Goal: Task Accomplishment & Management: Use online tool/utility

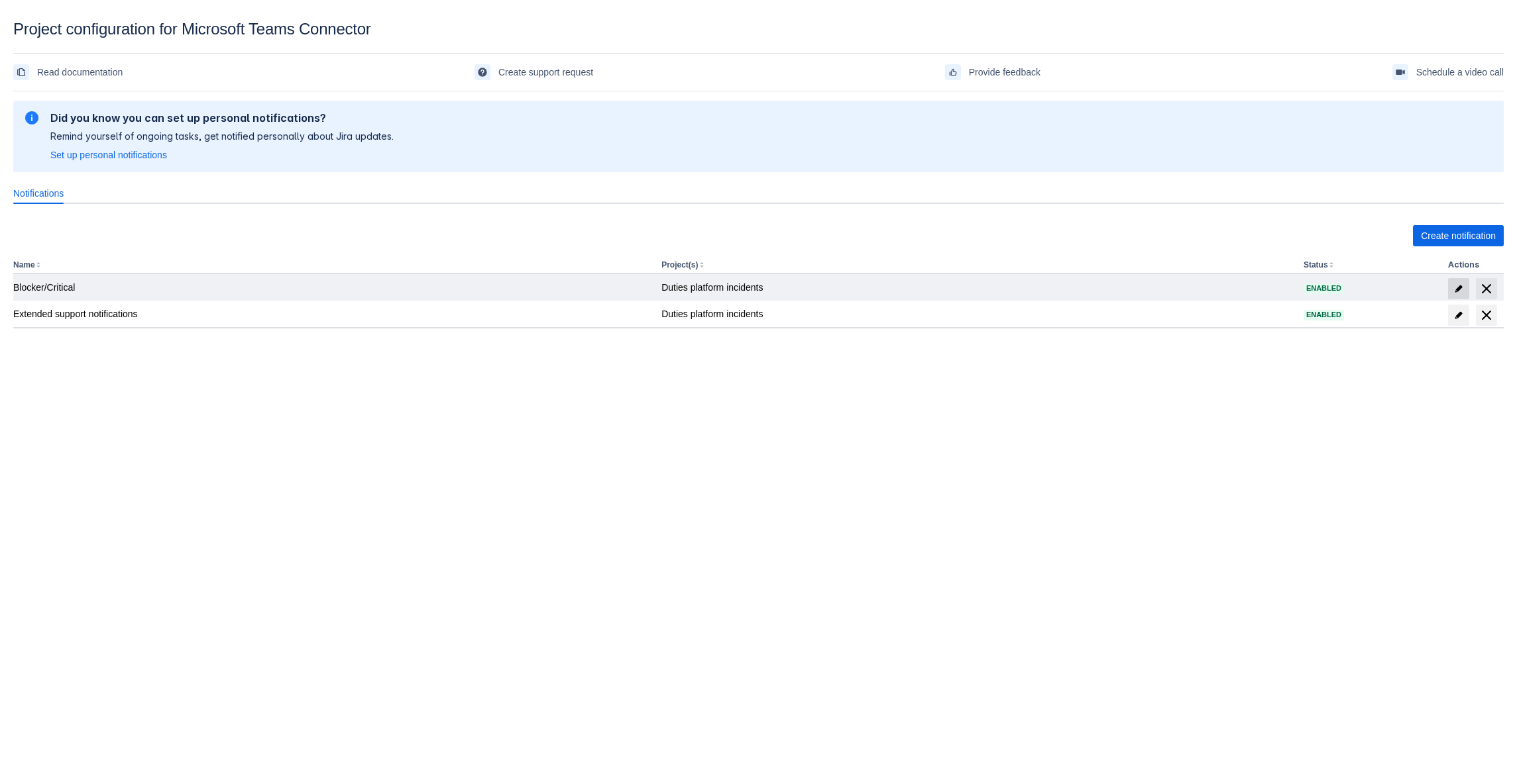
click at [1461, 285] on span "edit" at bounding box center [1458, 289] width 11 height 11
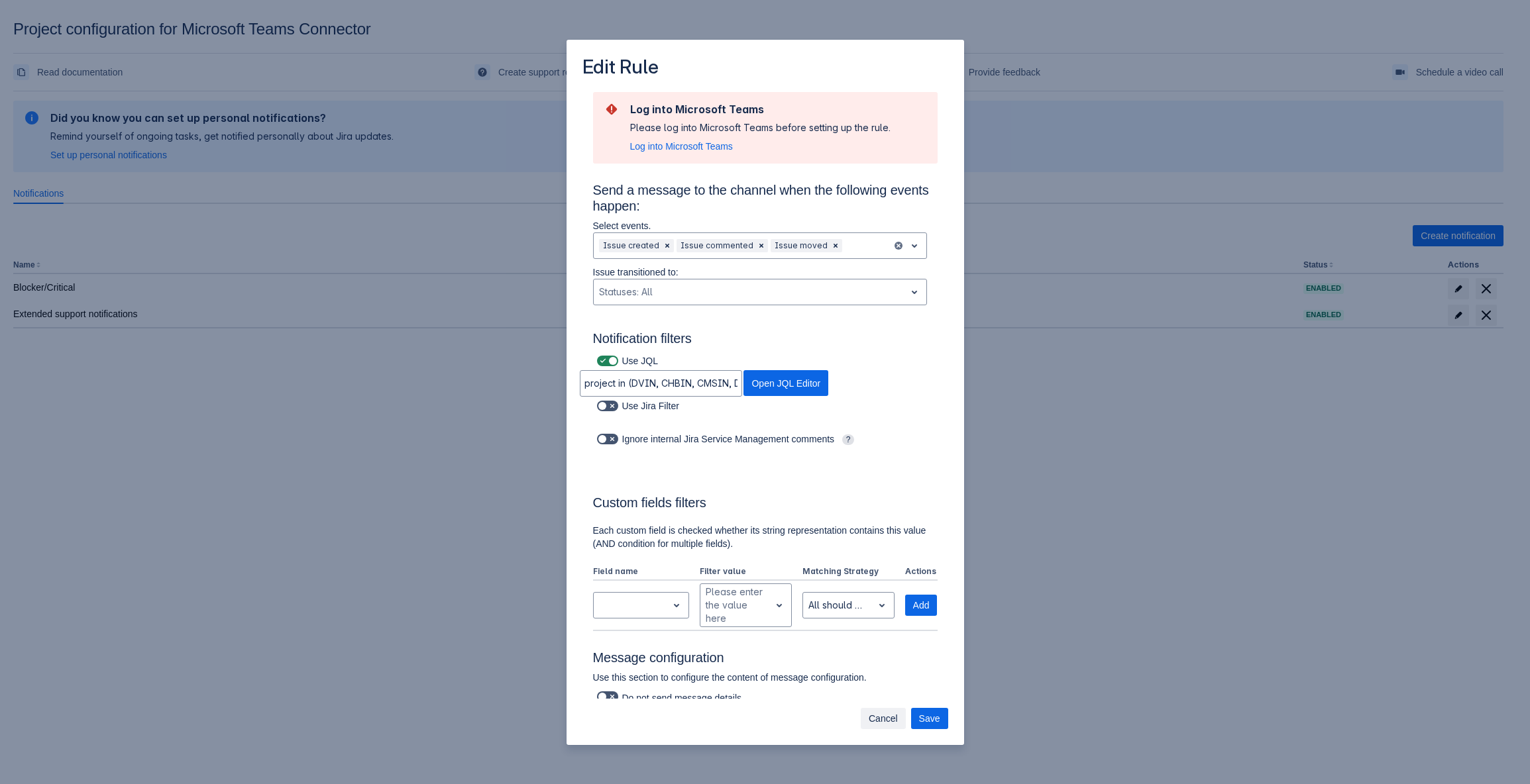
click at [886, 714] on span "Cancel" at bounding box center [883, 718] width 29 height 21
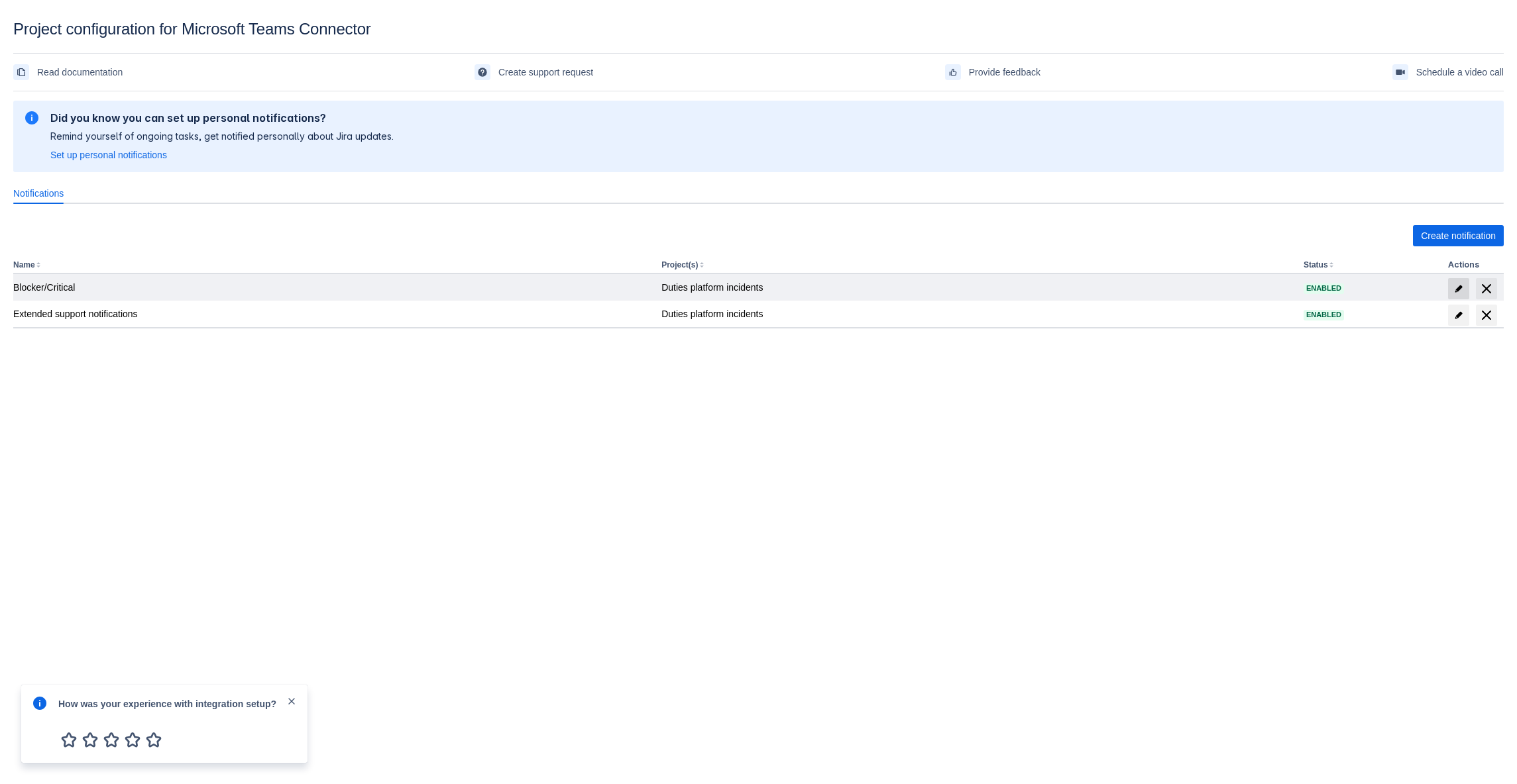
click at [1459, 287] on span "edit" at bounding box center [1458, 289] width 11 height 11
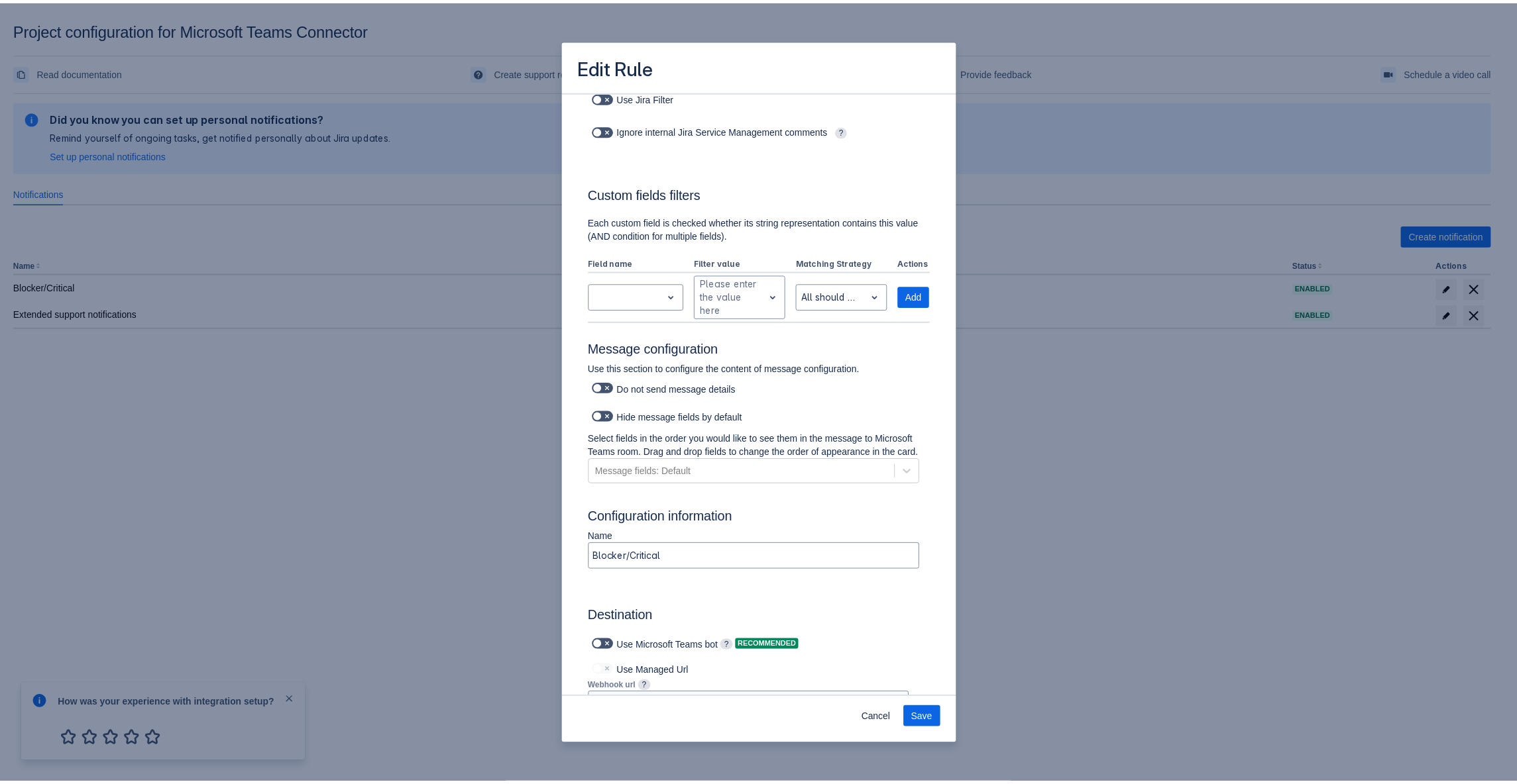
scroll to position [202, 0]
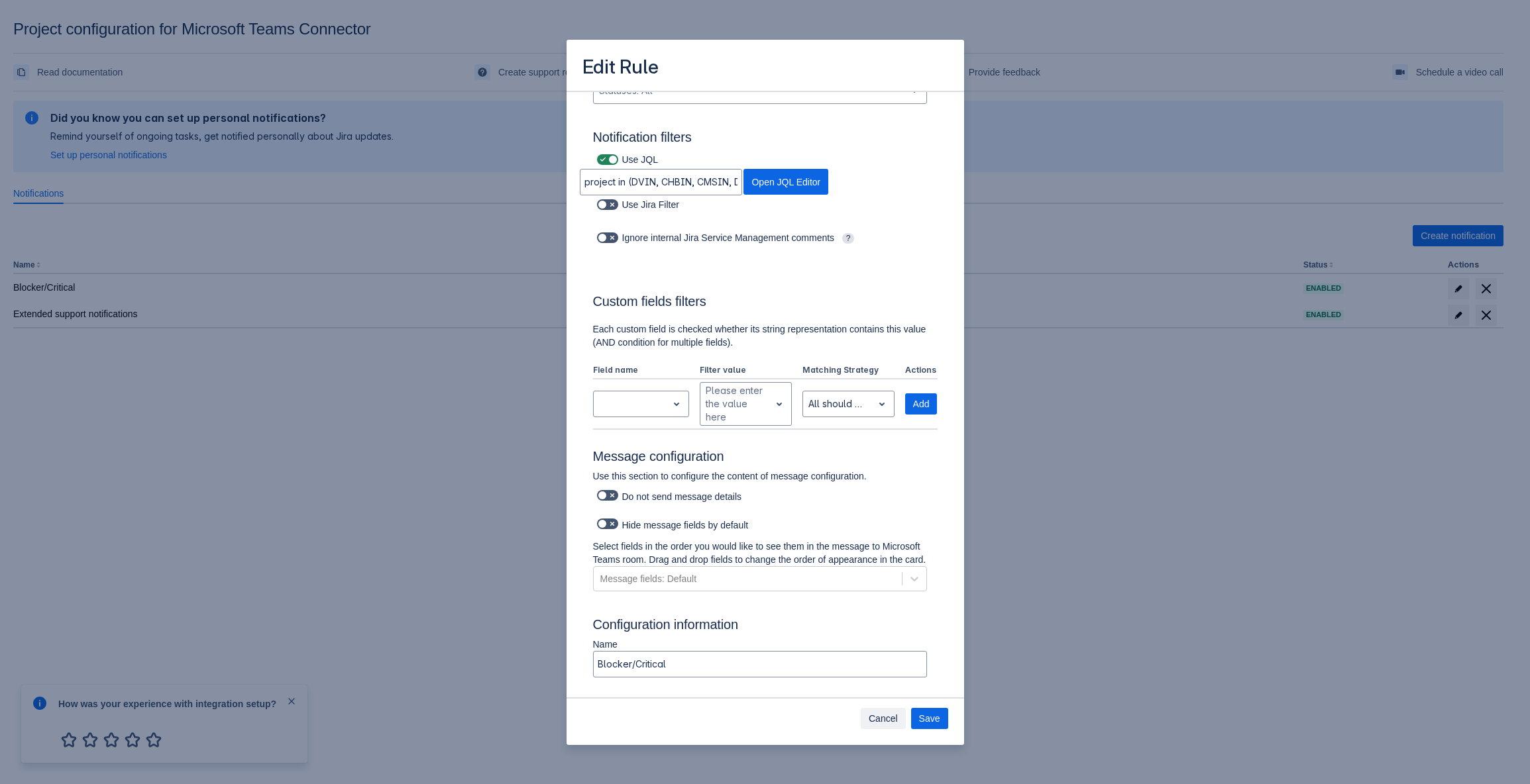
click at [893, 717] on span "Cancel" at bounding box center [883, 718] width 29 height 21
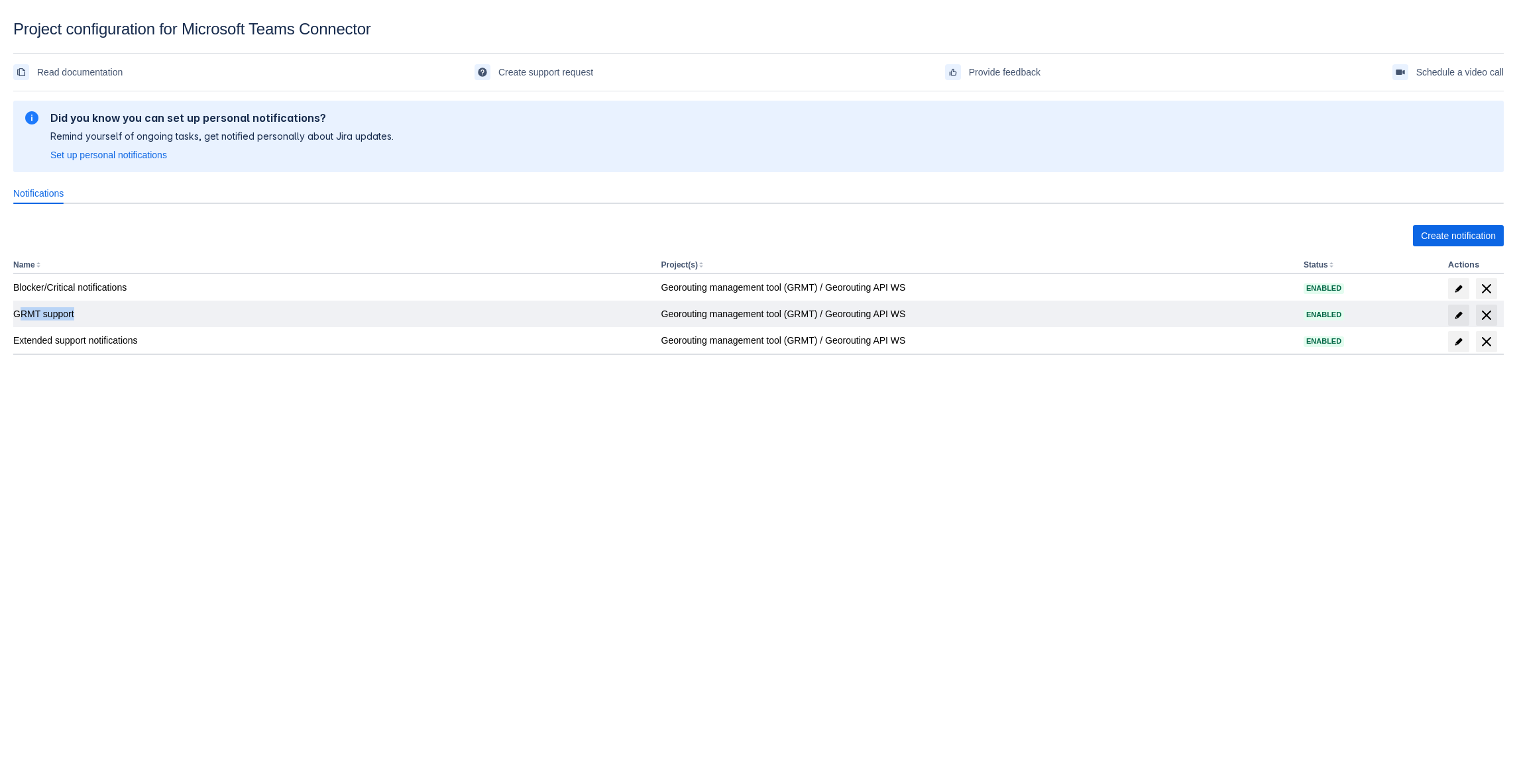
click at [98, 310] on div "GRMT support" at bounding box center [332, 314] width 638 height 13
click at [1457, 322] on span at bounding box center [1457, 314] width 21 height 21
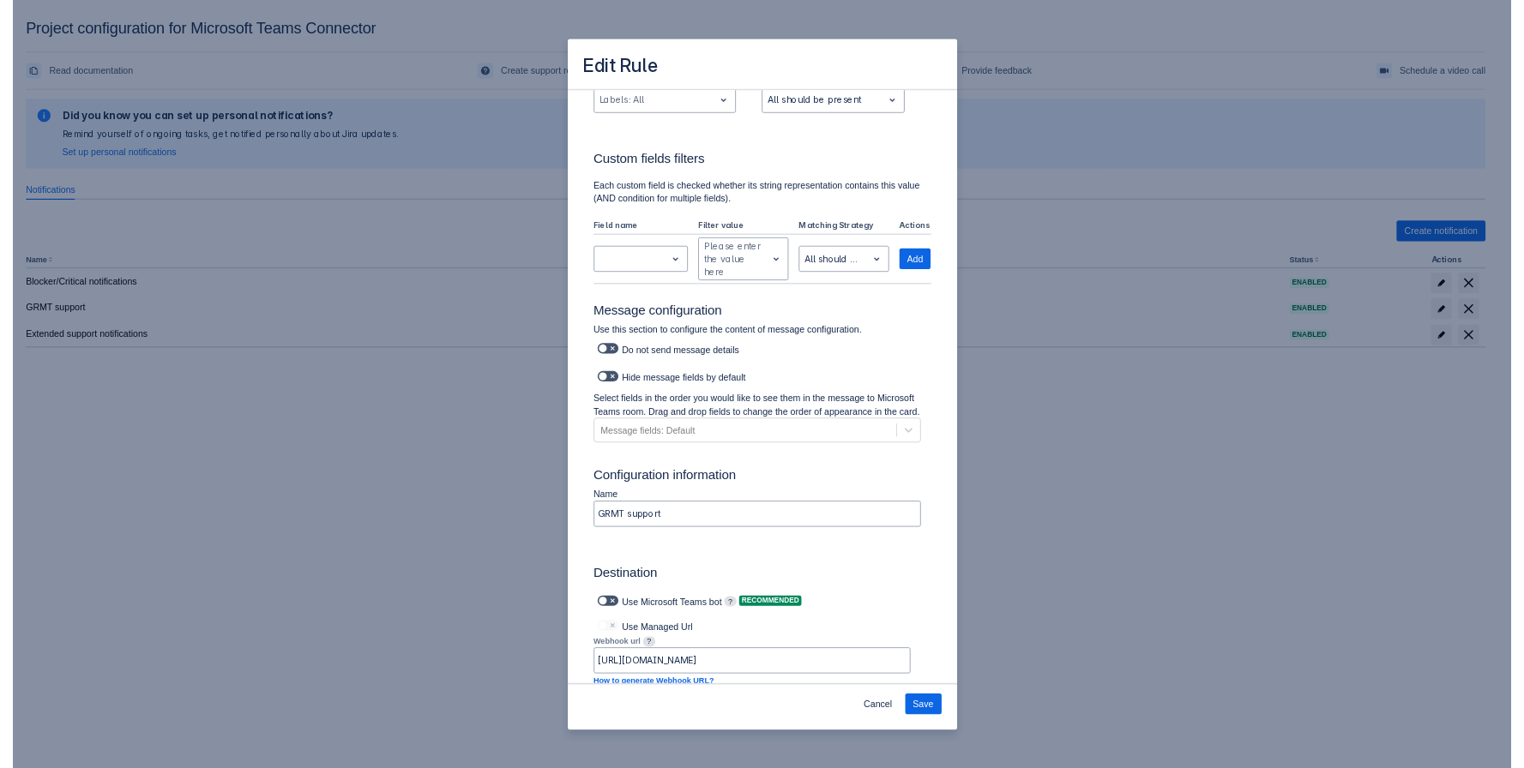
scroll to position [760, 0]
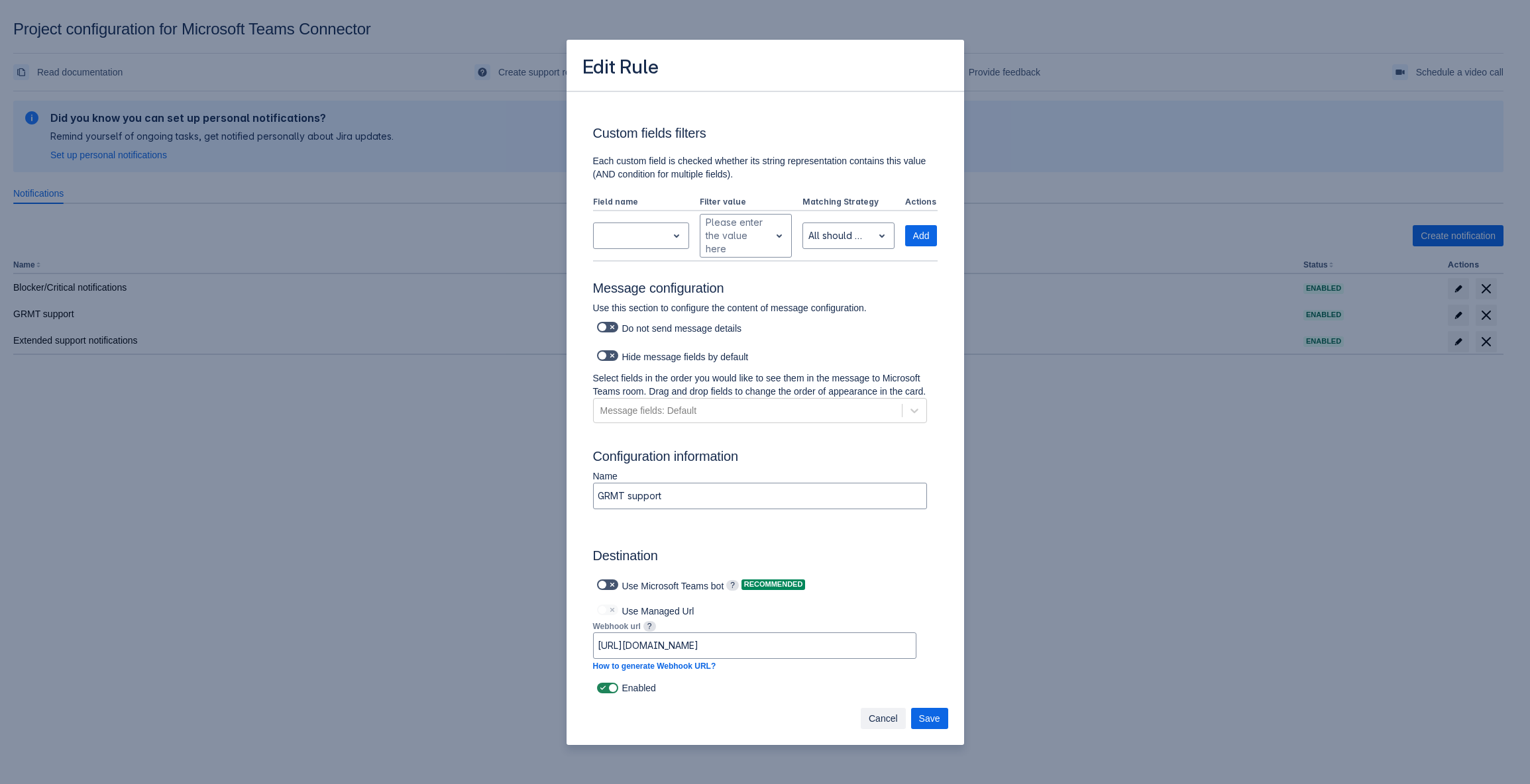
click at [886, 721] on span "Cancel" at bounding box center [883, 718] width 29 height 21
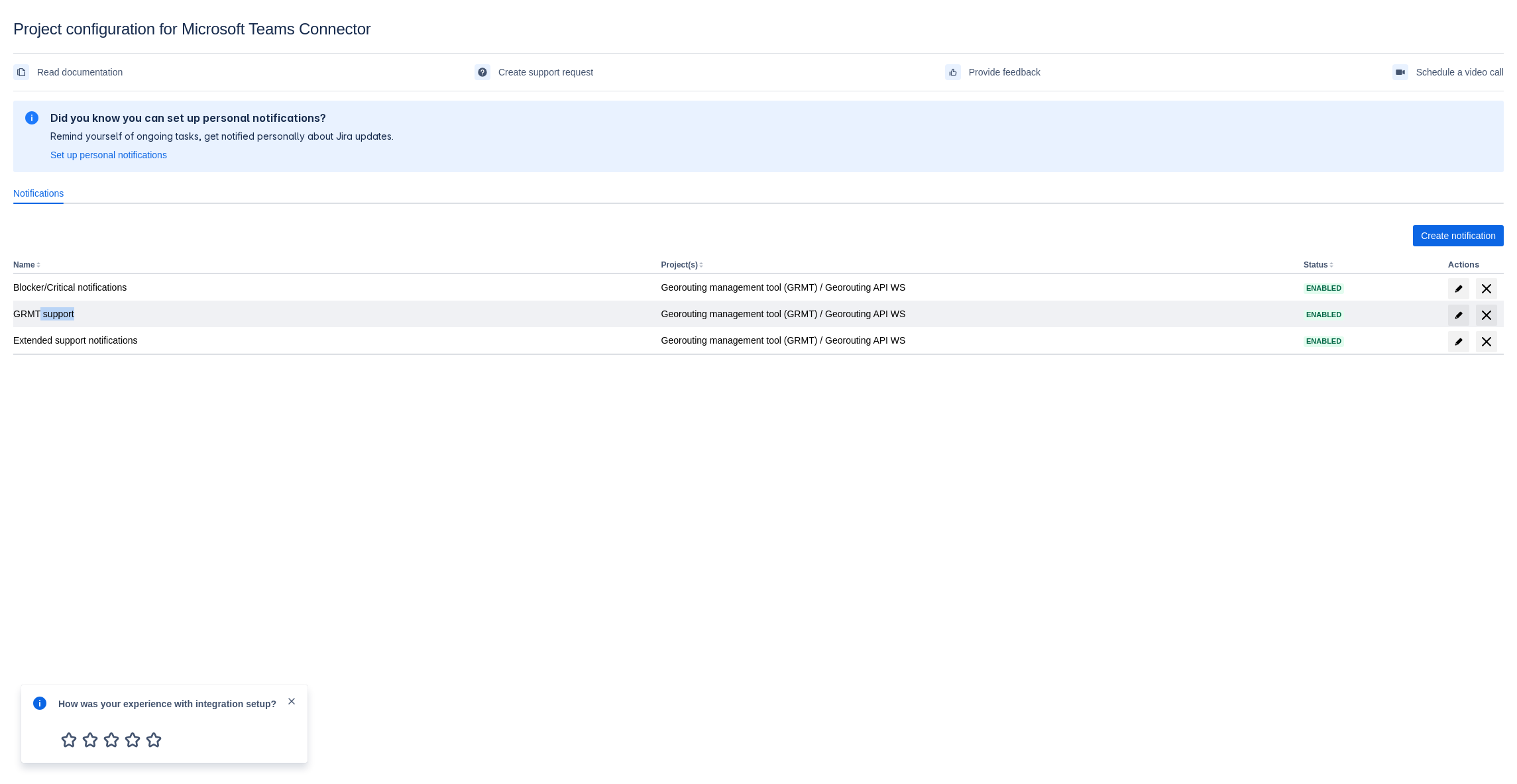
drag, startPoint x: 38, startPoint y: 310, endPoint x: 616, endPoint y: 314, distance: 578.0
click at [488, 322] on td "GRMT support" at bounding box center [335, 314] width 643 height 26
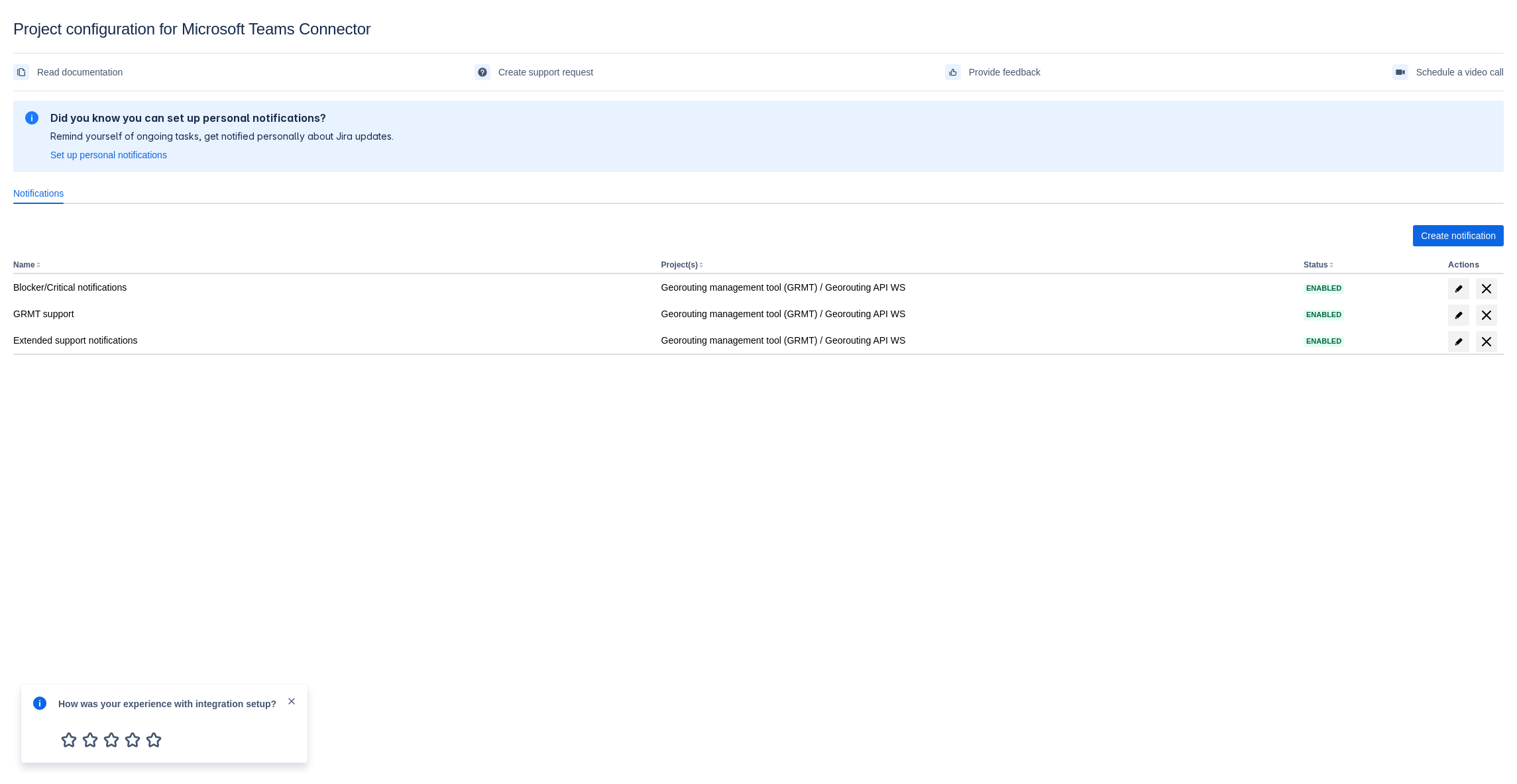
click at [244, 523] on body "Project configuration for Microsoft Teams Connector Read documentation Create s…" at bounding box center [758, 412] width 1517 height 784
click at [293, 702] on span "close" at bounding box center [291, 701] width 11 height 11
